Goal: Task Accomplishment & Management: Manage account settings

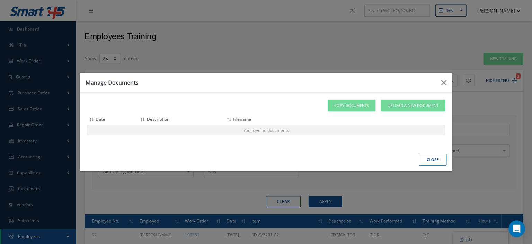
select select "25"
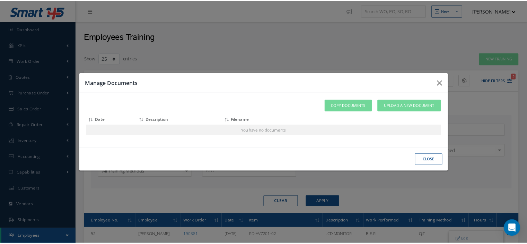
scroll to position [59, 0]
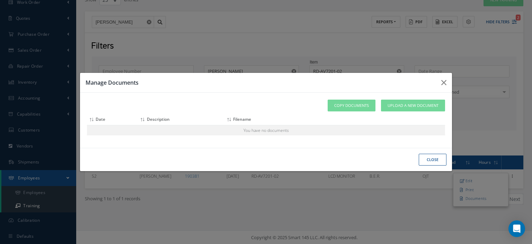
click at [0, 0] on button "close" at bounding box center [0, 0] width 0 height 0
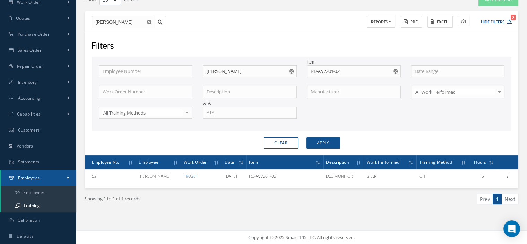
scroll to position [0, 0]
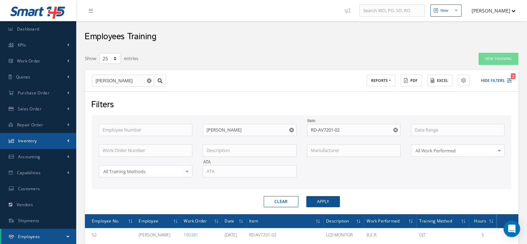
click at [49, 143] on link "Inventory" at bounding box center [38, 141] width 76 height 16
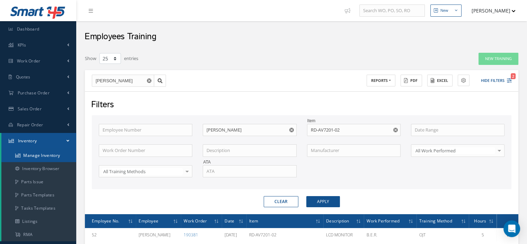
click at [50, 154] on link "Manage Inventory" at bounding box center [38, 155] width 75 height 13
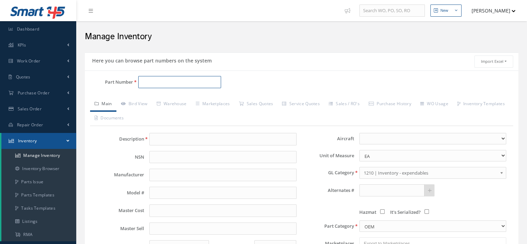
click at [147, 84] on input "Part Number" at bounding box center [179, 82] width 83 height 12
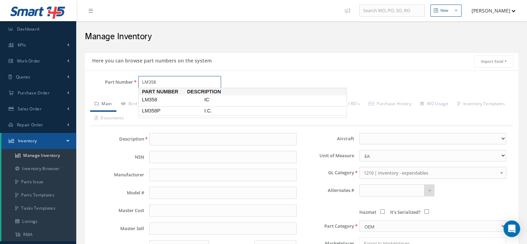
click at [175, 113] on span "LM358P" at bounding box center [172, 110] width 62 height 7
type input "LM358P"
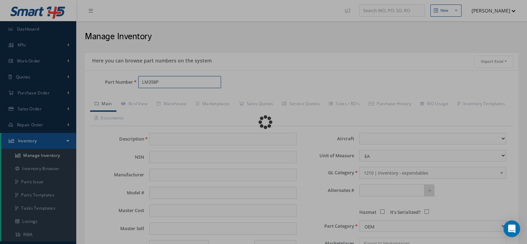
type input "I.C."
type input "TEXAS INSTRUMENTS"
select select
type textarea "FOR IRS ADAPTER FOR THE CABIN PRESSURE -- Oscar Ravelo 04/30/2025 12:37PM"
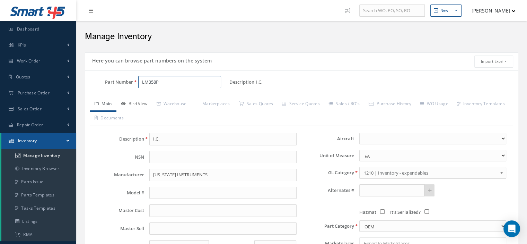
type input "LM358P"
click at [144, 105] on link "Bird View" at bounding box center [134, 104] width 36 height 15
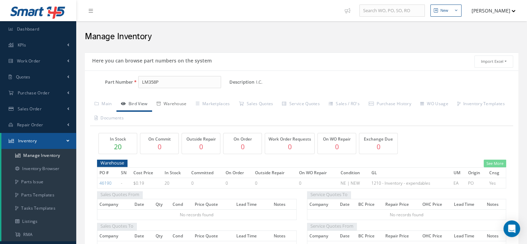
click at [177, 106] on link "Warehouse" at bounding box center [171, 104] width 39 height 15
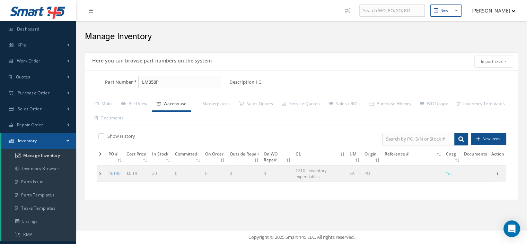
click at [101, 172] on td at bounding box center [101, 173] width 9 height 16
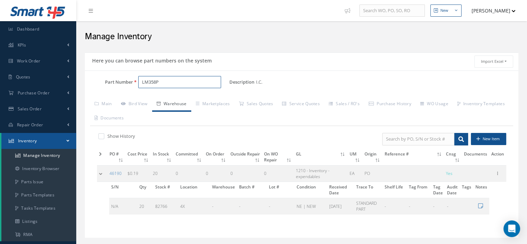
drag, startPoint x: 173, startPoint y: 79, endPoint x: 140, endPoint y: 81, distance: 33.0
click at [140, 81] on input "LM358P" at bounding box center [179, 82] width 83 height 12
click at [42, 62] on link "Work Order" at bounding box center [38, 61] width 76 height 16
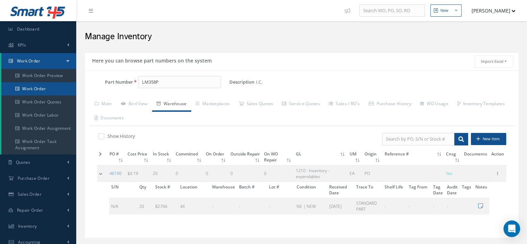
click at [26, 87] on link "Work Order" at bounding box center [38, 88] width 75 height 13
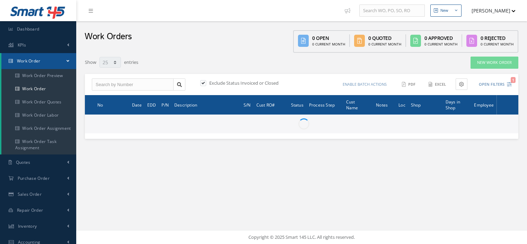
select select "25"
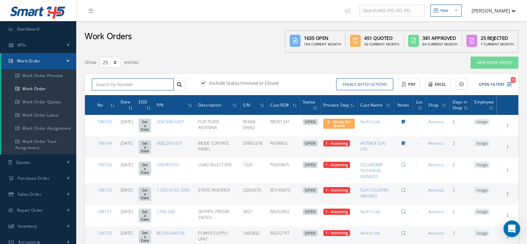
click at [99, 82] on input "text" at bounding box center [133, 84] width 82 height 12
type input "185312"
click at [181, 86] on icon at bounding box center [179, 84] width 5 height 5
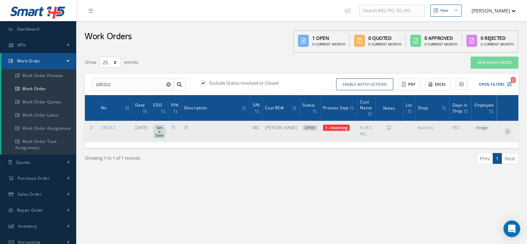
click at [506, 131] on icon at bounding box center [507, 131] width 7 height 6
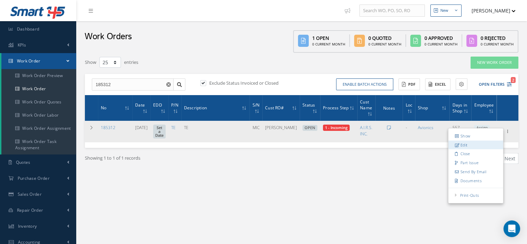
click at [477, 140] on link "Edit" at bounding box center [476, 144] width 55 height 9
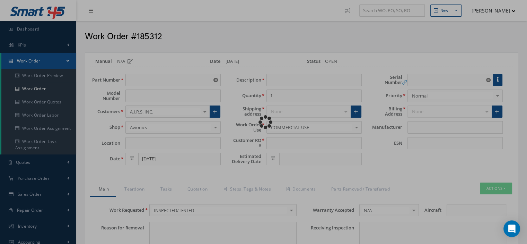
type input "TE"
type input "[DATE]"
type input "TE"
type input "[PERSON_NAME]"
type input "MIC"
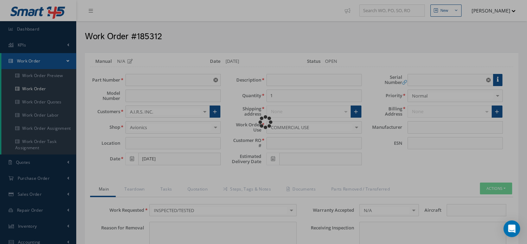
type textarea "NONE"
type input "NONE"
type textarea "NONE"
type input "NONE"
type input "N/A"
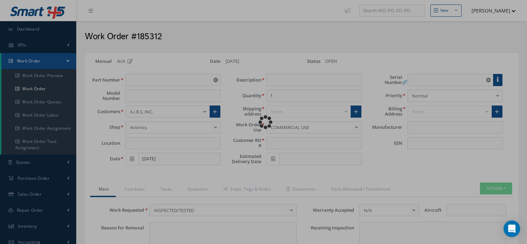
checkbox input "true"
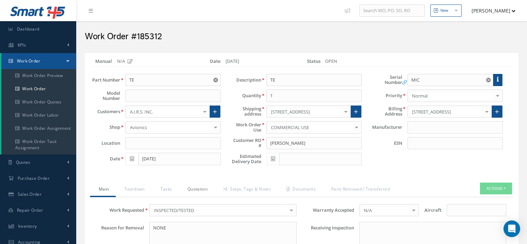
click at [194, 190] on link "Quotation" at bounding box center [197, 189] width 36 height 15
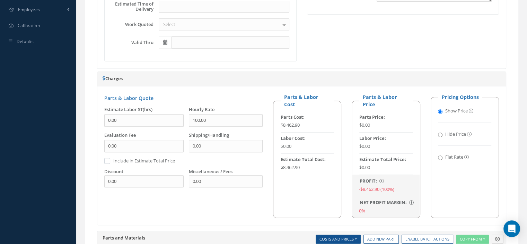
scroll to position [589, 0]
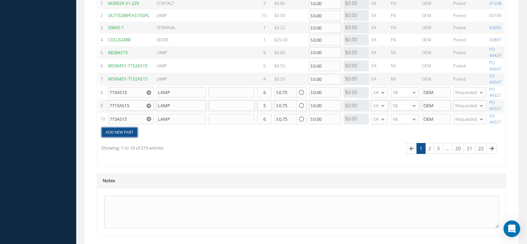
click at [116, 131] on link "Add New Part" at bounding box center [119, 132] width 35 height 9
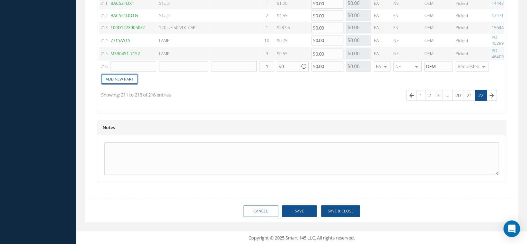
type input "0"
click at [118, 64] on input "text" at bounding box center [134, 66] width 46 height 10
paste input "LM358P"
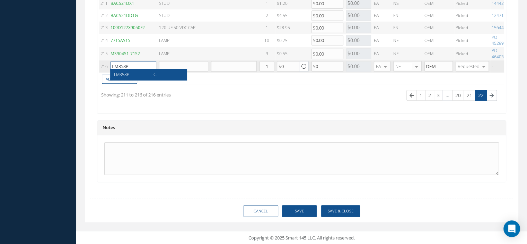
type input "LM358P"
click at [167, 71] on div "I.C." at bounding box center [164, 74] width 37 height 6
type input "I.C."
click at [269, 65] on input "1" at bounding box center [267, 66] width 15 height 10
type input "2"
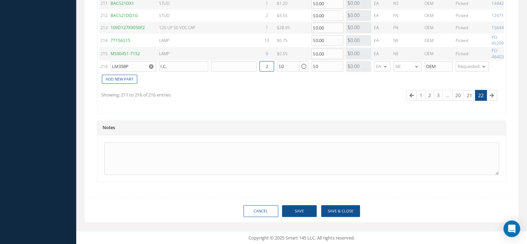
type input "2"
click at [300, 208] on button "Save" at bounding box center [299, 211] width 35 height 12
type input "0.00"
checkbox input "true"
type input "0.00"
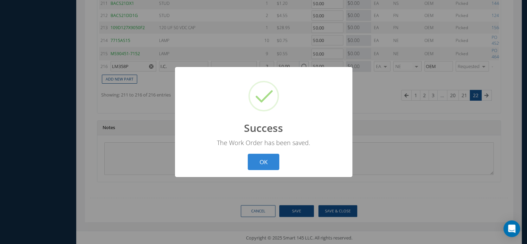
scroll to position [584, 0]
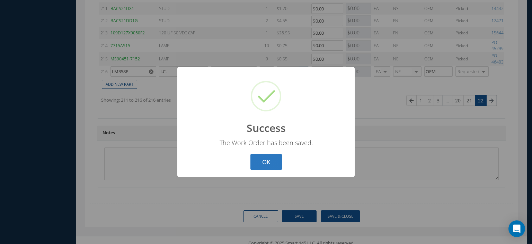
click at [273, 165] on button "OK" at bounding box center [267, 162] width 32 height 16
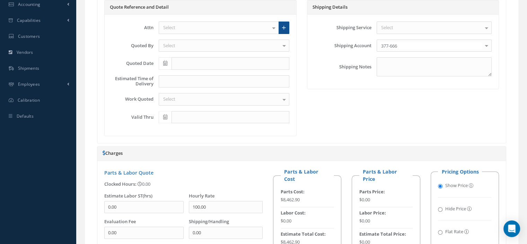
scroll to position [29, 0]
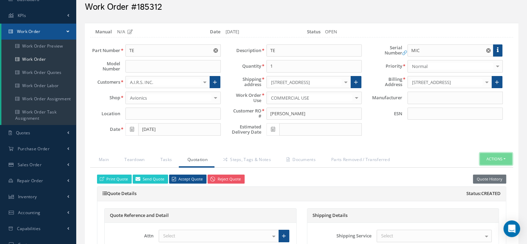
click at [503, 156] on button "Actions" at bounding box center [496, 159] width 32 height 12
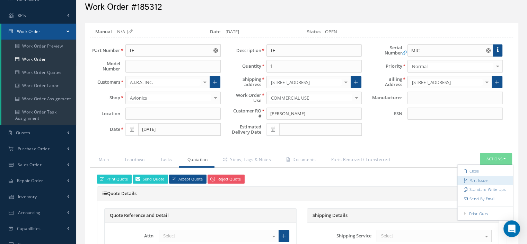
click at [482, 175] on link "Part Issue" at bounding box center [485, 179] width 55 height 9
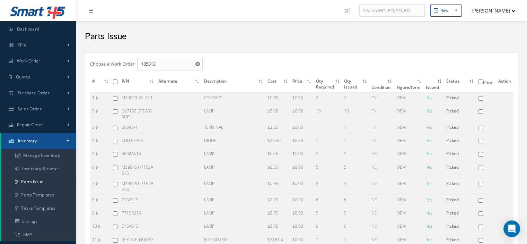
checkbox input "false"
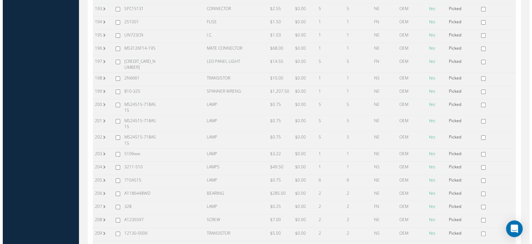
scroll to position [2829, 0]
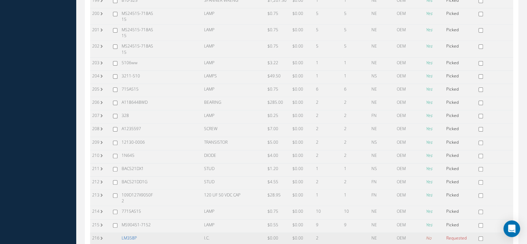
click at [132, 235] on link "LM358P" at bounding box center [129, 238] width 15 height 6
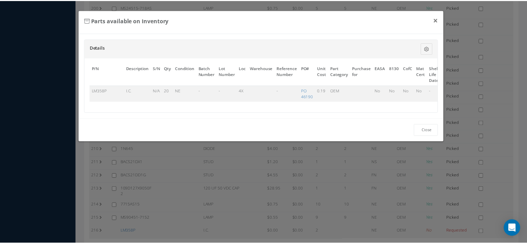
scroll to position [0, 41]
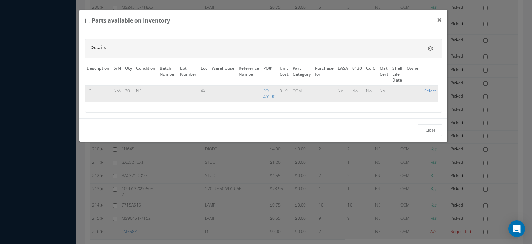
click at [428, 88] on link "Select" at bounding box center [431, 91] width 12 height 6
checkbox input "true"
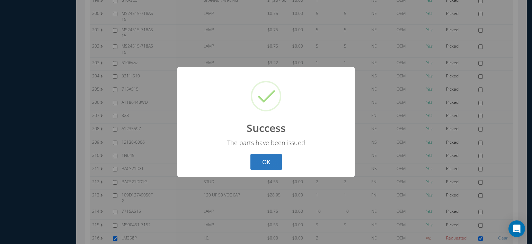
click at [264, 160] on button "OK" at bounding box center [267, 162] width 32 height 16
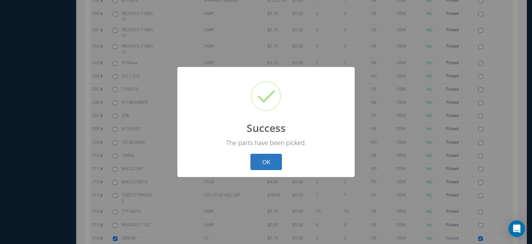
click at [270, 161] on button "OK" at bounding box center [267, 162] width 32 height 16
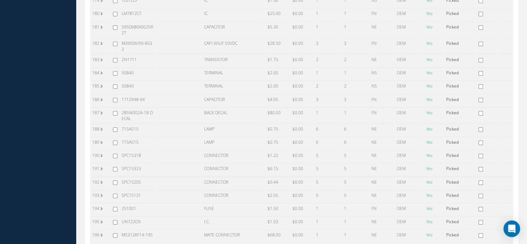
scroll to position [2829, 0]
